Goal: Communication & Community: Connect with others

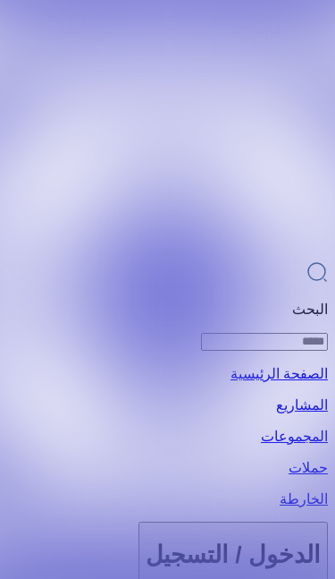
scroll to position [-6, 0]
